Goal: Task Accomplishment & Management: Manage account settings

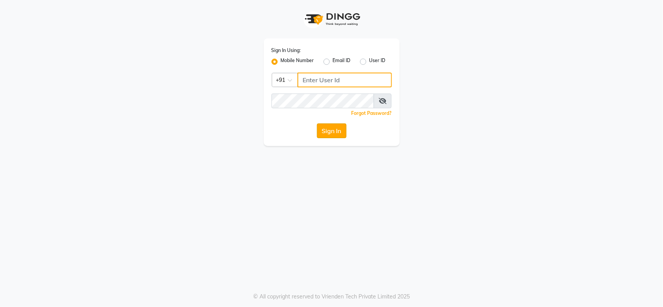
type input "9921216312"
click at [327, 126] on button "Sign In" at bounding box center [332, 130] width 30 height 15
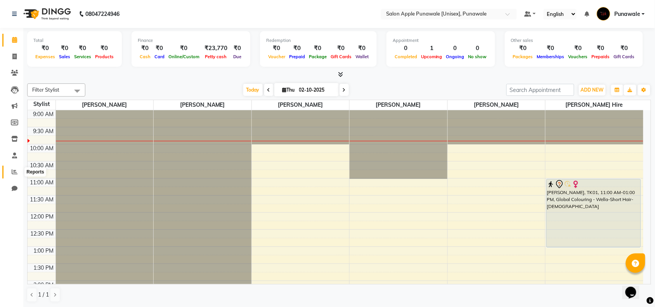
drag, startPoint x: 13, startPoint y: 173, endPoint x: 21, endPoint y: 172, distance: 7.8
click at [13, 173] on icon at bounding box center [15, 172] width 6 height 6
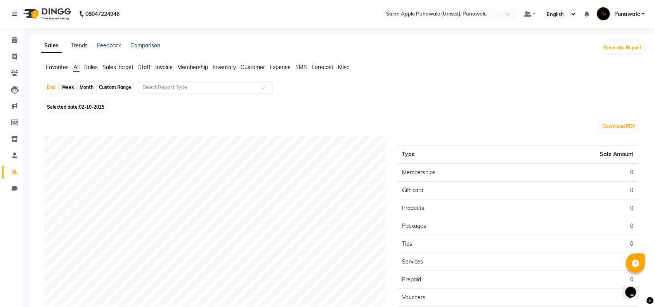
click at [86, 86] on div "Month" at bounding box center [87, 87] width 18 height 11
select select "10"
select select "2025"
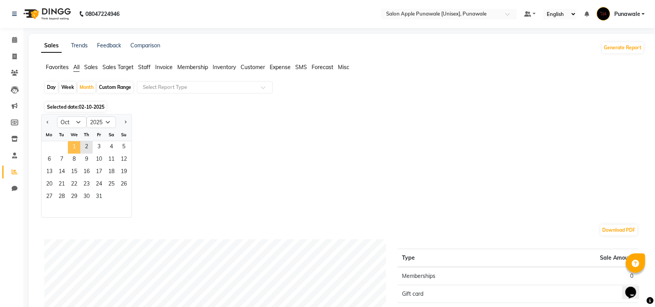
click at [70, 143] on span "1" at bounding box center [74, 147] width 12 height 12
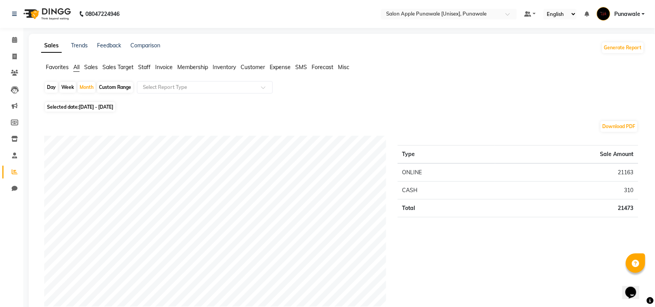
click at [146, 68] on span "Staff" at bounding box center [144, 67] width 12 height 7
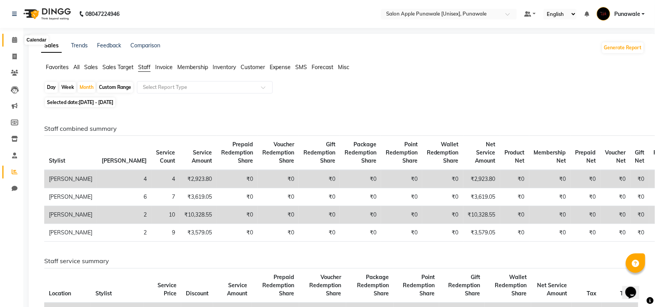
click at [10, 42] on span at bounding box center [15, 40] width 14 height 9
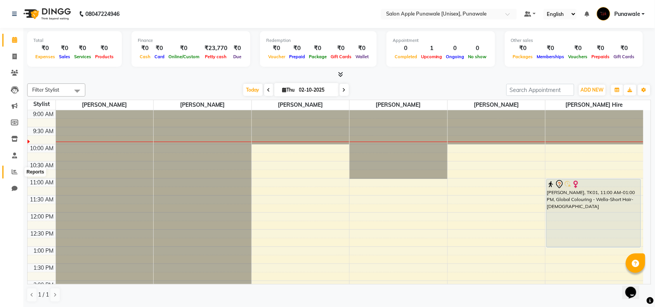
click at [10, 170] on span at bounding box center [15, 172] width 14 height 9
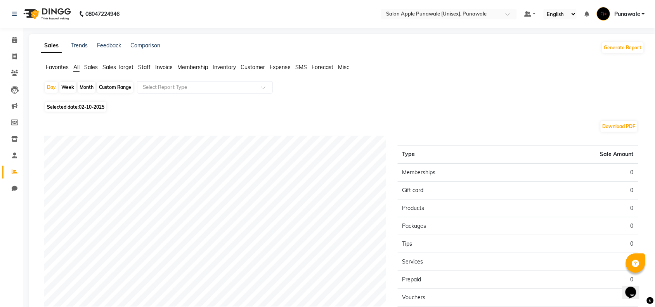
click at [82, 85] on div "Month" at bounding box center [87, 87] width 18 height 11
select select "10"
select select "2025"
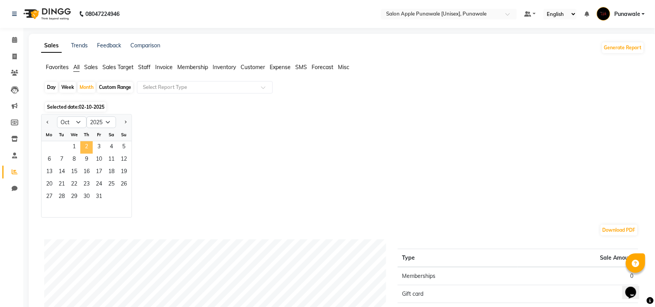
click at [83, 148] on span "2" at bounding box center [86, 147] width 12 height 12
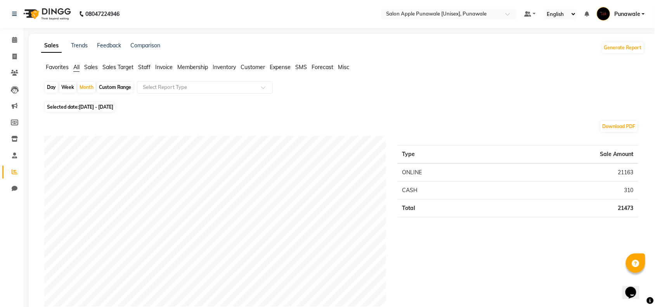
click at [146, 65] on span "Staff" at bounding box center [144, 67] width 12 height 7
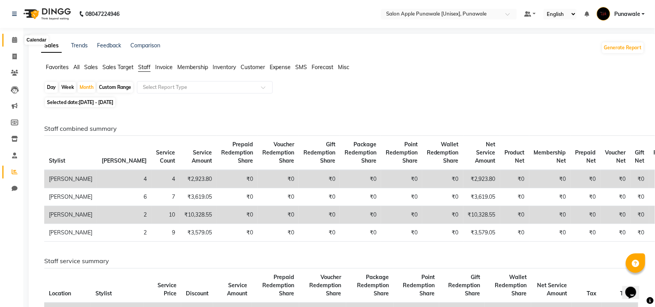
drag, startPoint x: 12, startPoint y: 36, endPoint x: 15, endPoint y: 63, distance: 27.7
click at [12, 36] on span at bounding box center [15, 40] width 14 height 9
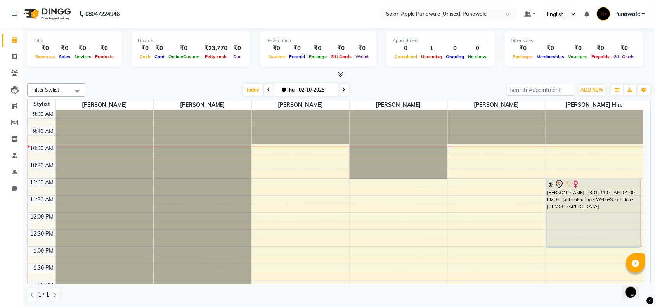
click at [268, 90] on icon at bounding box center [269, 90] width 3 height 5
type input "01-10-2025"
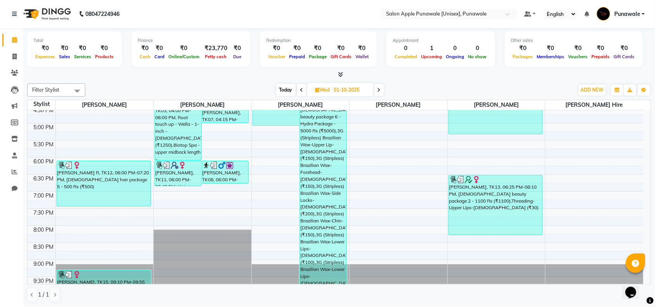
scroll to position [309, 0]
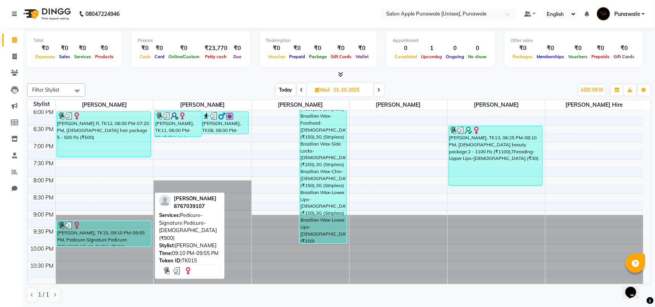
click at [122, 240] on div "[PERSON_NAME], TK15, 09:10 PM-09:55 PM, Pedicure-Signature Pedicure-[DEMOGRAPHI…" at bounding box center [104, 233] width 94 height 25
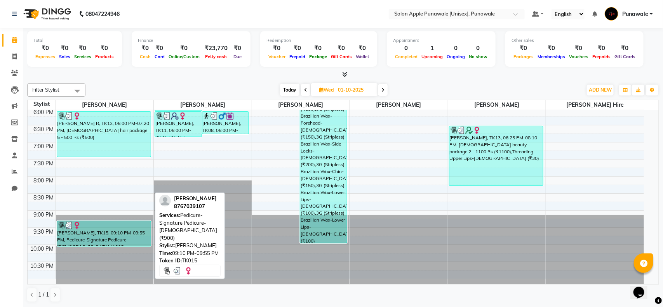
select select "3"
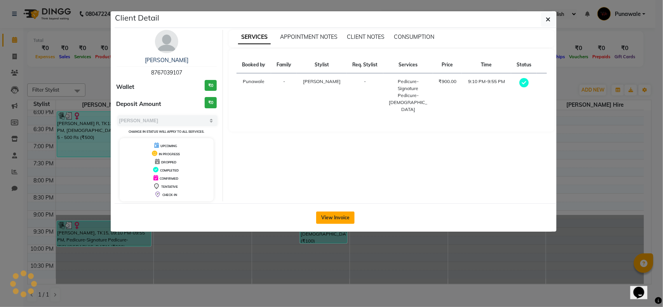
click at [329, 219] on button "View Invoice" at bounding box center [335, 218] width 38 height 12
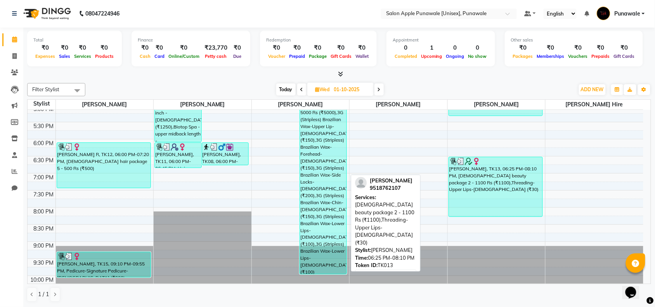
scroll to position [261, 0]
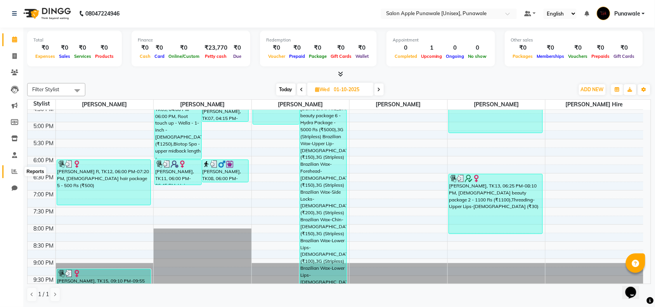
click at [16, 173] on icon at bounding box center [15, 172] width 6 height 6
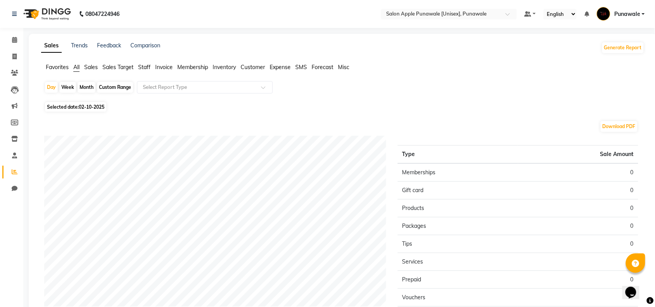
click at [82, 89] on div "Month" at bounding box center [87, 87] width 18 height 11
select select "10"
select select "2025"
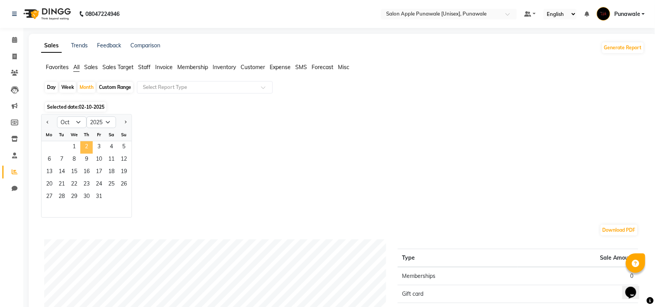
click at [89, 149] on span "2" at bounding box center [86, 147] width 12 height 12
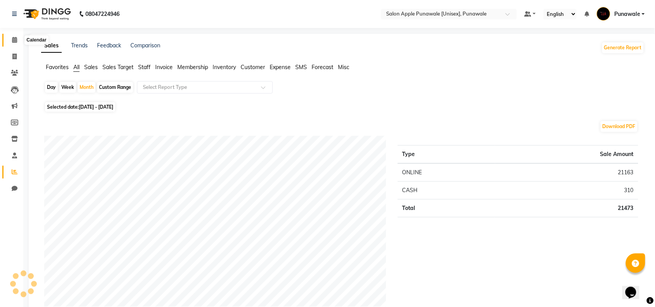
click at [12, 38] on icon at bounding box center [14, 40] width 5 height 6
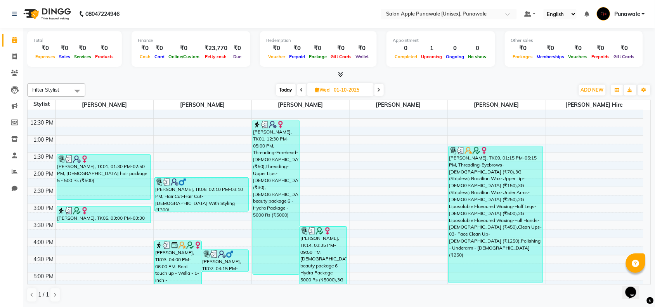
scroll to position [146, 0]
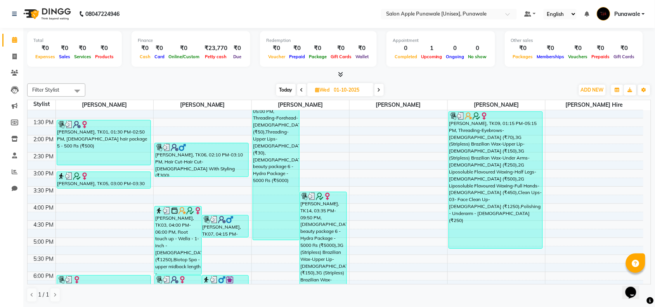
click at [377, 90] on span at bounding box center [379, 90] width 9 height 12
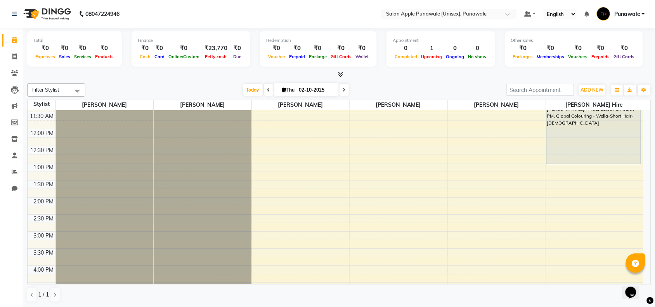
scroll to position [35, 0]
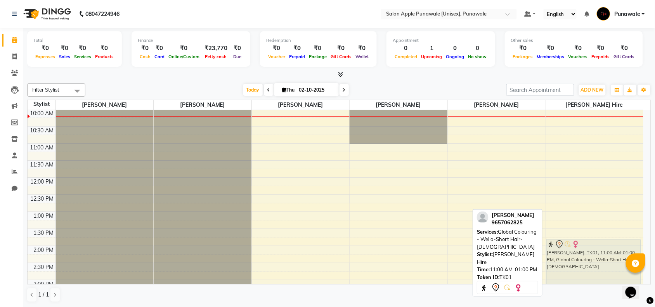
drag, startPoint x: 592, startPoint y: 146, endPoint x: 598, endPoint y: 246, distance: 99.6
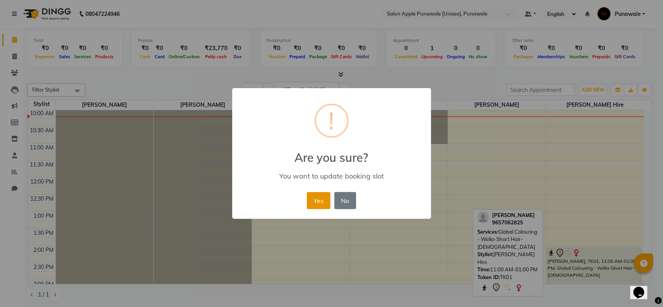
click at [328, 199] on button "Yes" at bounding box center [319, 200] width 24 height 17
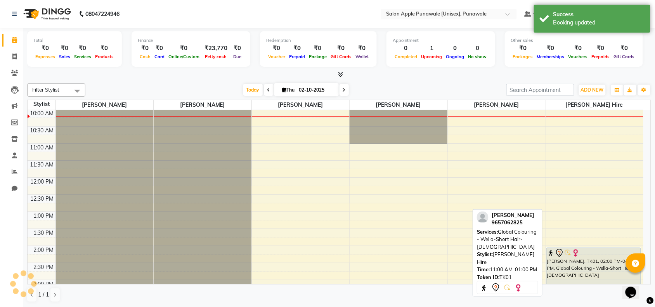
scroll to position [181, 0]
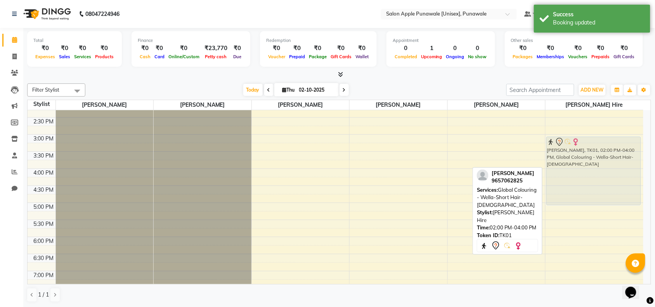
drag, startPoint x: 566, startPoint y: 112, endPoint x: 571, endPoint y: 147, distance: 35.3
click at [571, 147] on div "[PERSON_NAME], TK01, 02:00 PM-04:00 PM, Global Colouring - Wella-Short Hair-[DE…" at bounding box center [595, 169] width 98 height 478
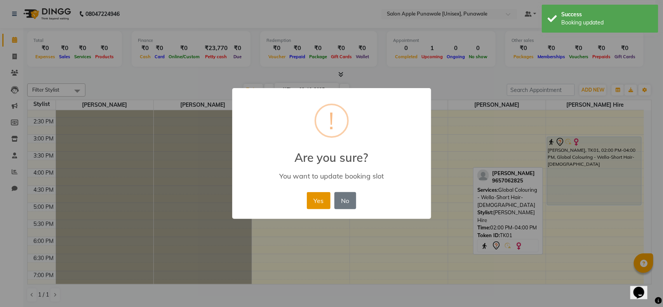
click at [307, 197] on button "Yes" at bounding box center [319, 200] width 24 height 17
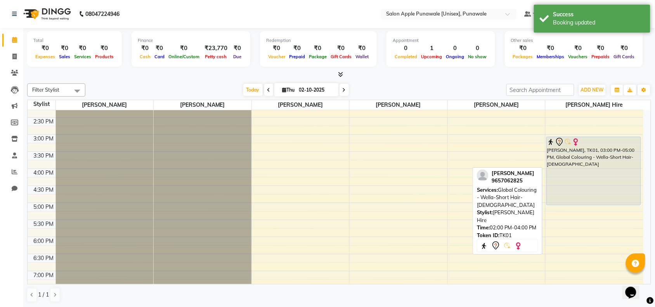
scroll to position [132, 0]
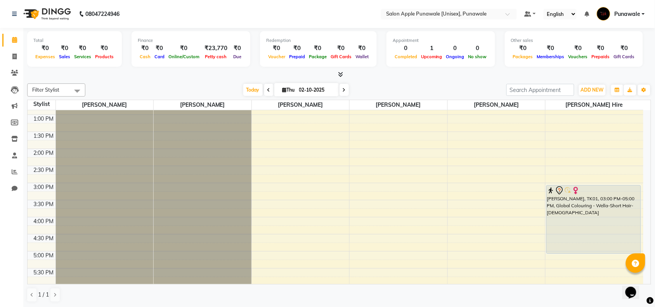
click at [344, 92] on icon at bounding box center [344, 90] width 3 height 5
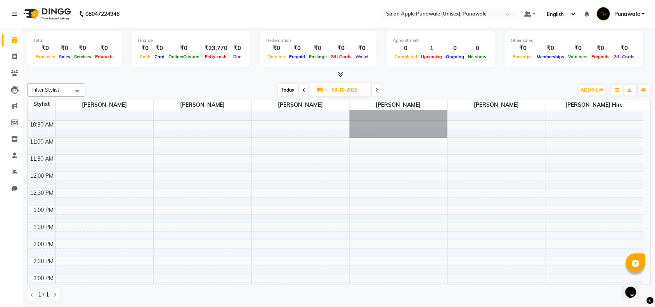
scroll to position [0, 0]
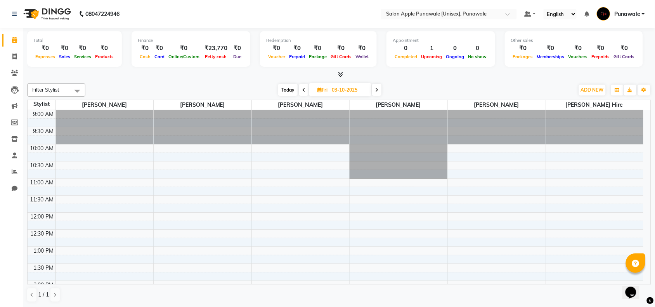
click at [302, 89] on icon at bounding box center [303, 90] width 3 height 5
type input "02-10-2025"
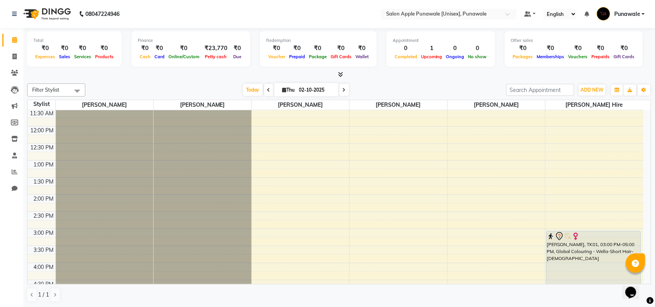
scroll to position [194, 0]
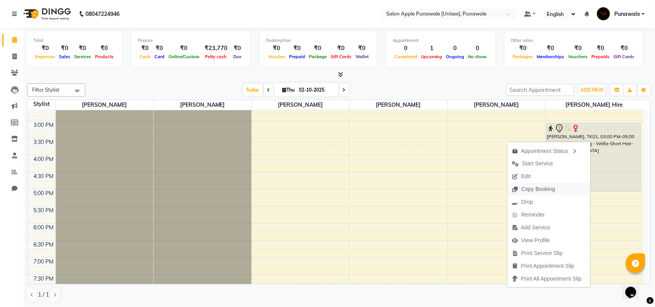
click at [532, 191] on span "Copy Booking" at bounding box center [539, 189] width 34 height 8
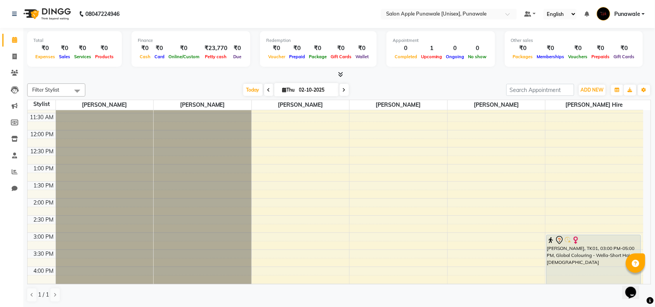
scroll to position [146, 0]
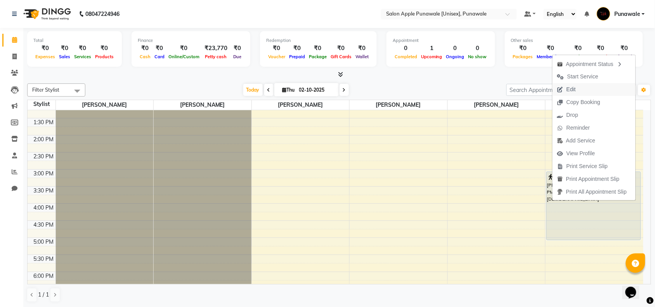
click at [568, 88] on span "Edit" at bounding box center [571, 89] width 9 height 8
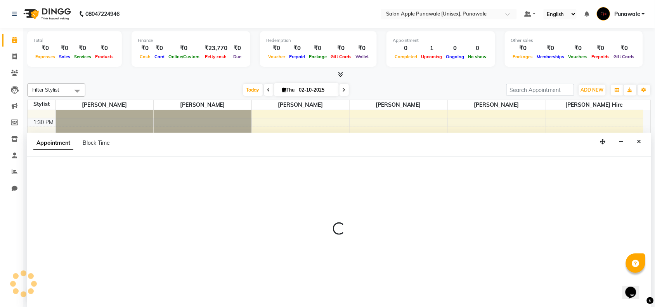
scroll to position [0, 0]
select select "tentative"
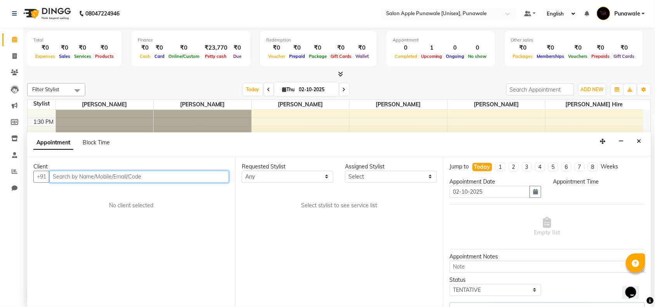
select select "80185"
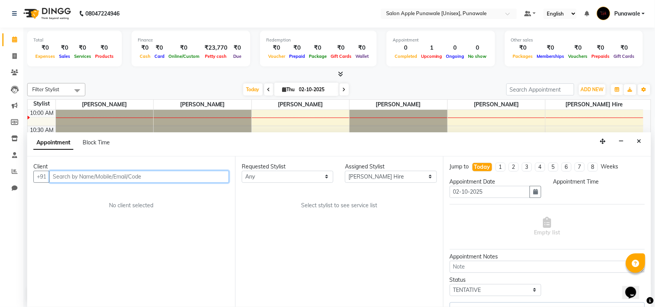
select select "900"
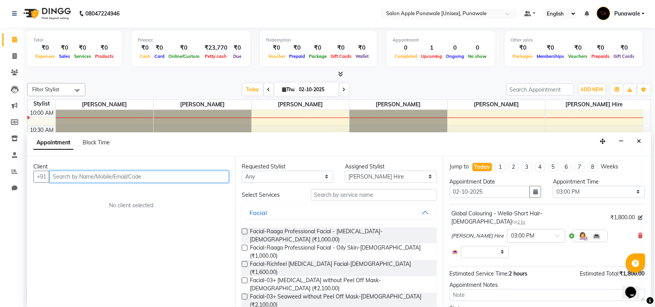
select select "3135"
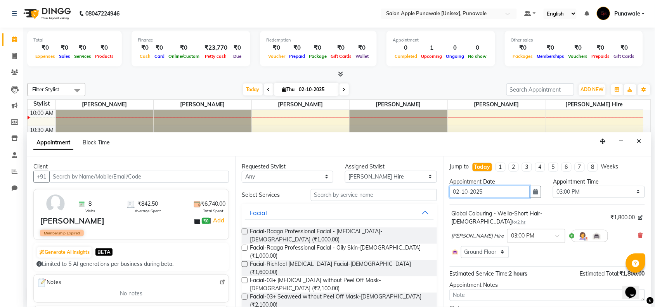
click at [455, 193] on input "02-10-2025" at bounding box center [490, 192] width 80 height 12
click at [459, 193] on input "02-10-2025" at bounding box center [490, 192] width 80 height 12
click at [539, 193] on div "Appointment Date [DATE]" at bounding box center [495, 191] width 103 height 26
click at [535, 191] on button "button" at bounding box center [536, 192] width 12 height 12
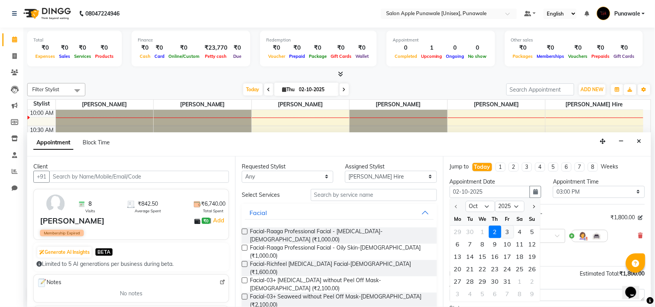
click at [507, 231] on div "3" at bounding box center [508, 232] width 12 height 12
type input "03-10-2025"
select select "900"
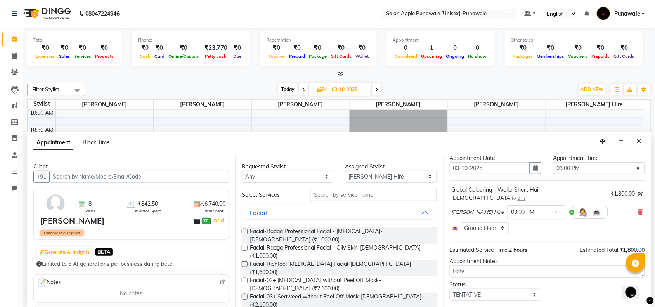
scroll to position [36, 0]
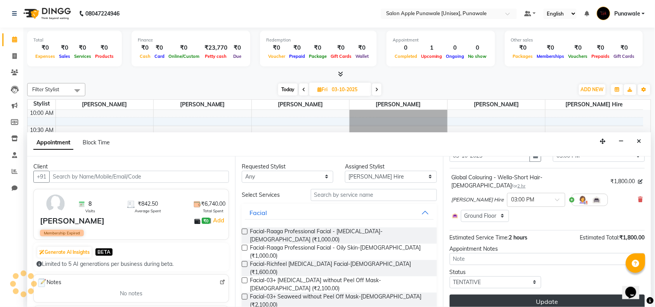
click at [511, 295] on button "Update" at bounding box center [547, 302] width 195 height 14
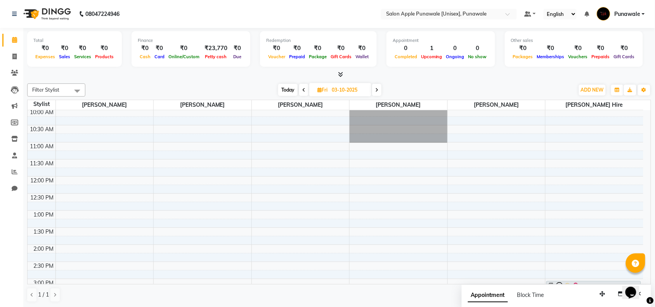
scroll to position [0, 0]
